Goal: Entertainment & Leisure: Consume media (video, audio)

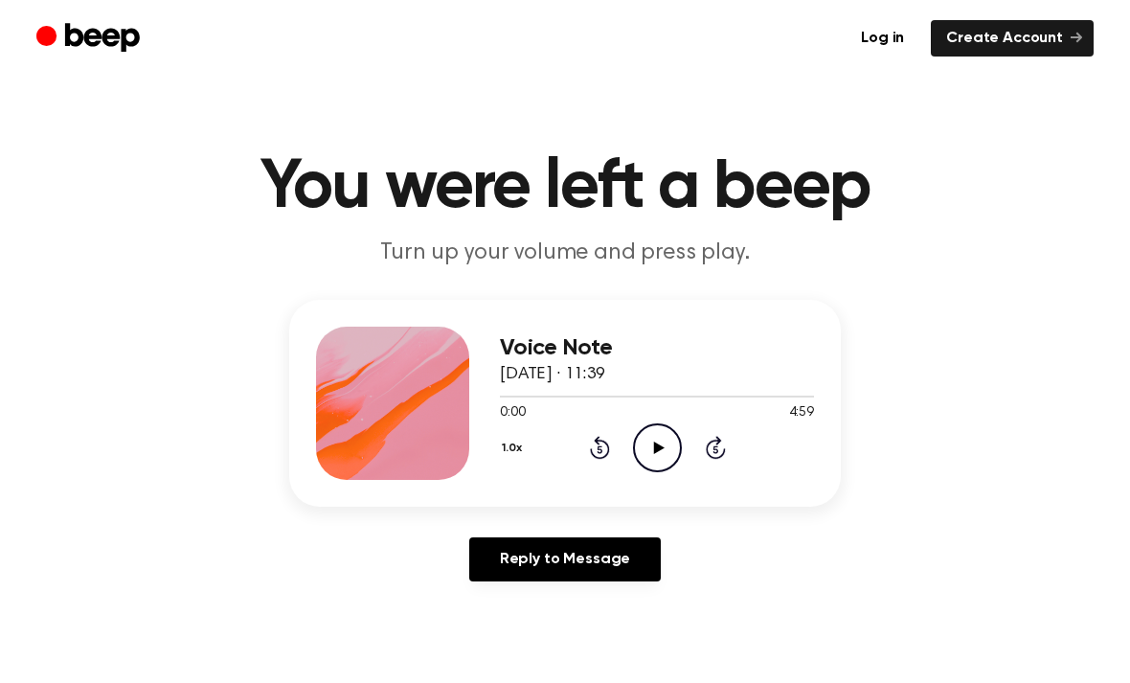
click at [662, 428] on icon "Play Audio" at bounding box center [657, 447] width 49 height 49
click at [598, 447] on icon at bounding box center [598, 450] width 5 height 8
click at [597, 447] on icon "Rewind 5 seconds" at bounding box center [599, 447] width 21 height 25
click at [595, 452] on icon "Rewind 5 seconds" at bounding box center [599, 447] width 21 height 25
click at [604, 443] on icon at bounding box center [600, 447] width 20 height 23
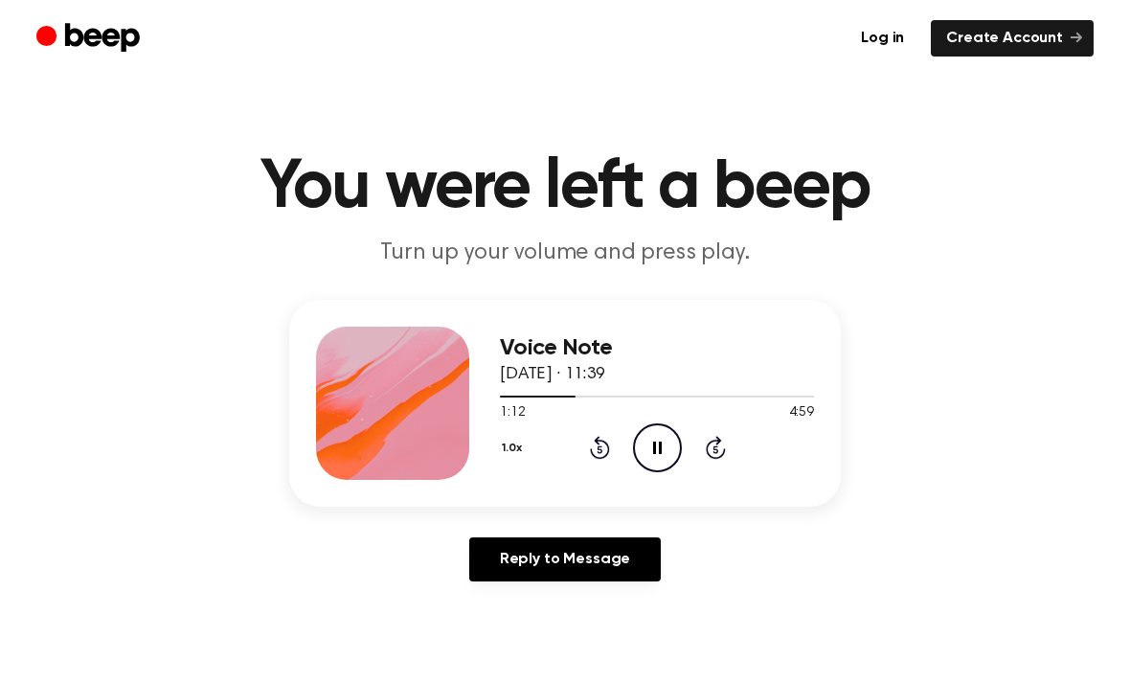
click at [596, 444] on icon "Rewind 5 seconds" at bounding box center [599, 447] width 21 height 25
click at [593, 444] on icon "Rewind 5 seconds" at bounding box center [599, 447] width 21 height 25
click at [598, 452] on icon at bounding box center [598, 450] width 5 height 8
click at [593, 448] on icon "Rewind 5 seconds" at bounding box center [599, 447] width 21 height 25
click at [595, 449] on icon "Rewind 5 seconds" at bounding box center [599, 447] width 21 height 25
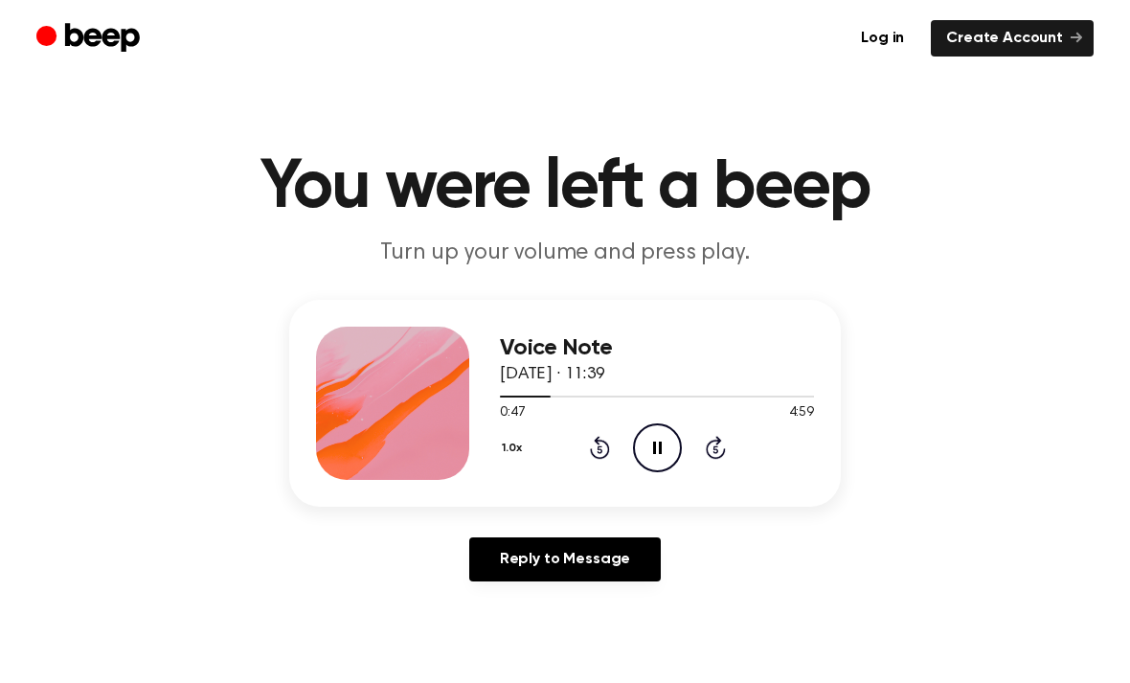
click at [599, 449] on icon at bounding box center [598, 450] width 5 height 8
click at [595, 448] on icon "Rewind 5 seconds" at bounding box center [599, 447] width 21 height 25
click at [589, 440] on icon "Rewind 5 seconds" at bounding box center [599, 447] width 21 height 25
click at [597, 438] on icon at bounding box center [600, 447] width 20 height 23
click at [596, 438] on icon at bounding box center [600, 447] width 20 height 23
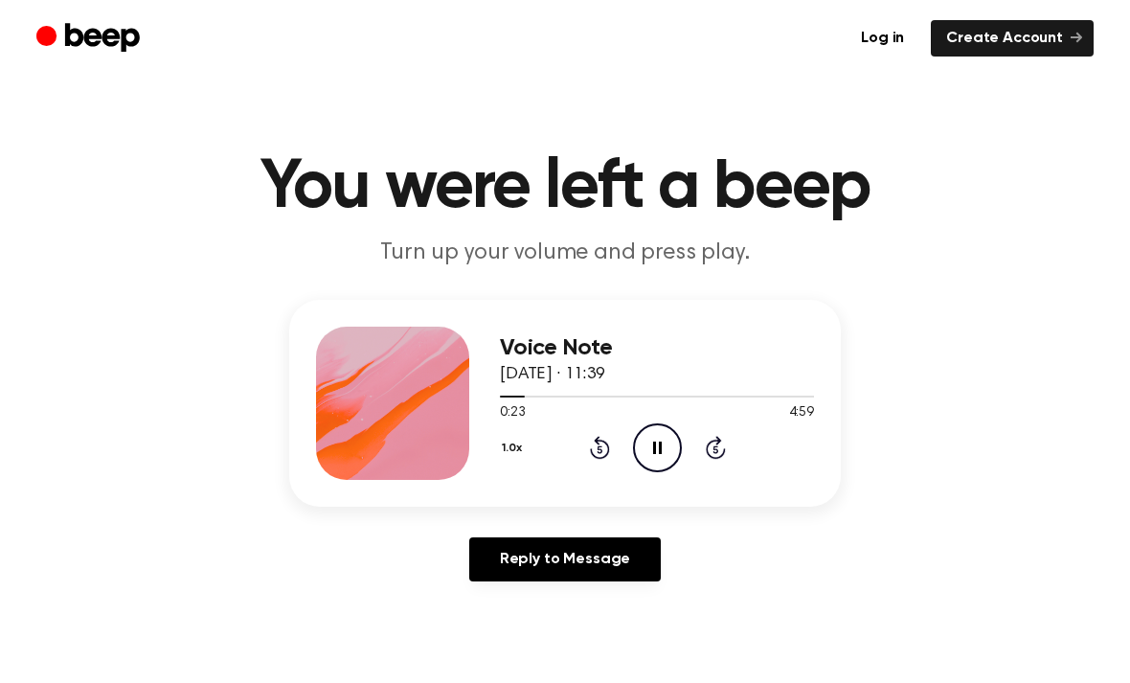
click at [596, 440] on icon at bounding box center [600, 447] width 20 height 23
click at [599, 435] on icon "Rewind 5 seconds" at bounding box center [599, 447] width 21 height 25
click at [594, 446] on icon "Rewind 5 seconds" at bounding box center [599, 447] width 21 height 25
click at [593, 453] on icon at bounding box center [600, 447] width 20 height 23
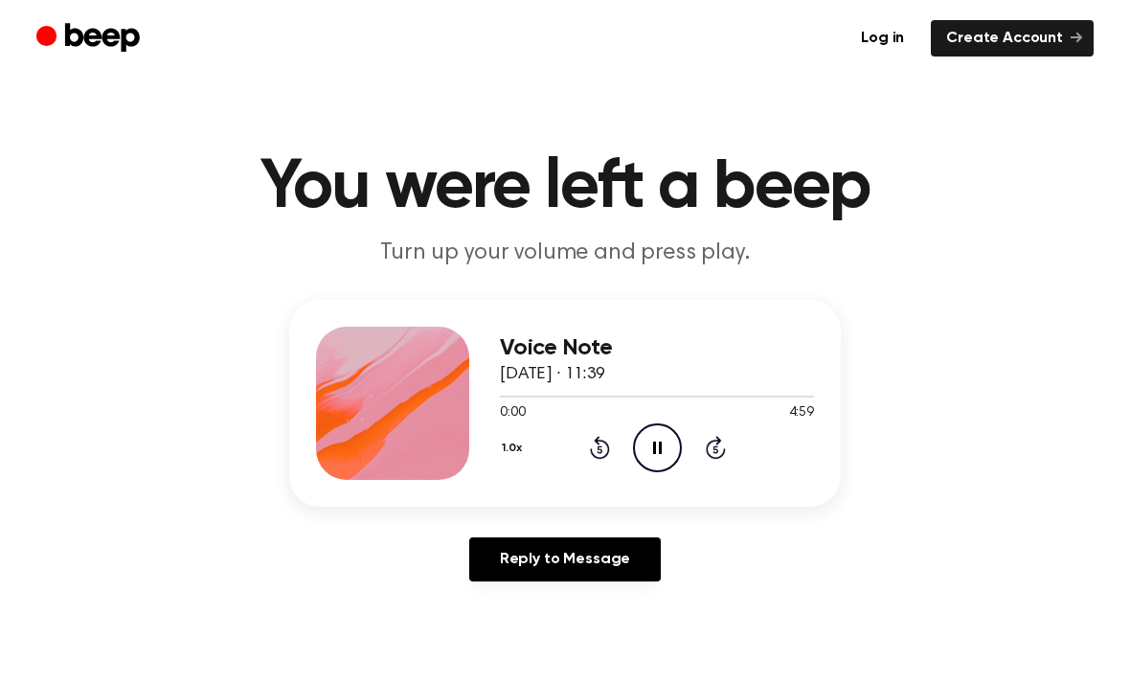
click at [591, 447] on icon "Rewind 5 seconds" at bounding box center [599, 447] width 21 height 25
click at [677, 431] on icon "Pause Audio" at bounding box center [657, 447] width 49 height 49
click at [676, 430] on icon "Play Audio" at bounding box center [657, 447] width 49 height 49
click at [662, 444] on icon "Pause Audio" at bounding box center [657, 447] width 49 height 49
